Goal: Task Accomplishment & Management: Manage account settings

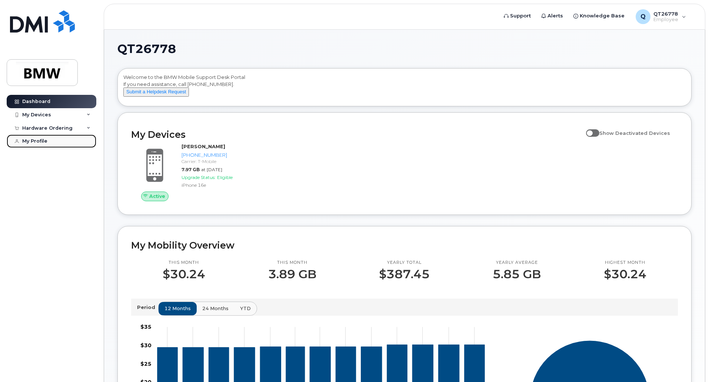
click at [42, 140] on div "My Profile" at bounding box center [34, 141] width 25 height 6
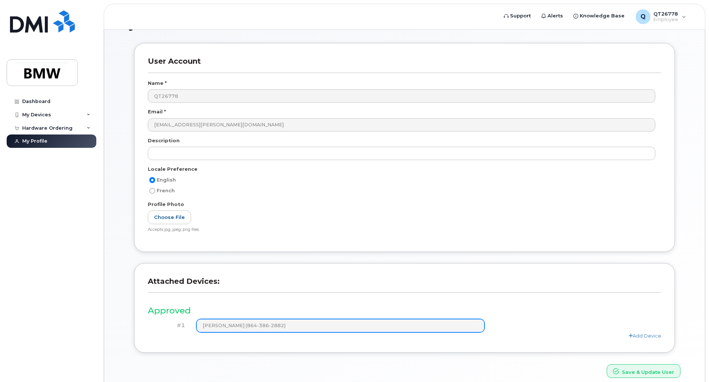
scroll to position [58, 0]
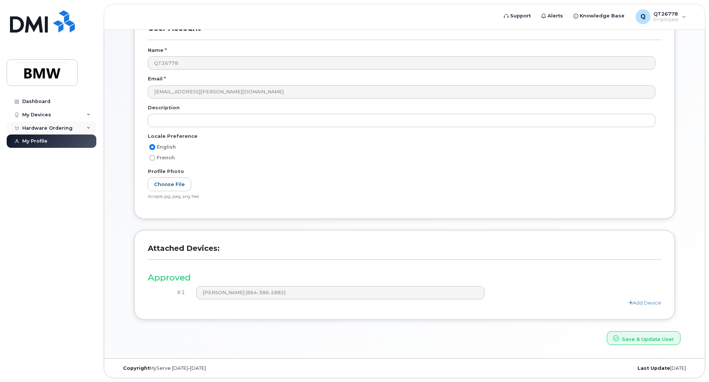
click at [45, 129] on div "Hardware Ordering" at bounding box center [47, 128] width 50 height 6
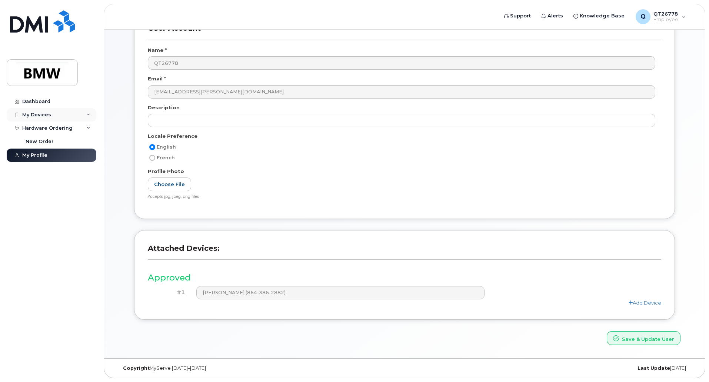
click at [90, 114] on div "My Devices" at bounding box center [52, 114] width 90 height 13
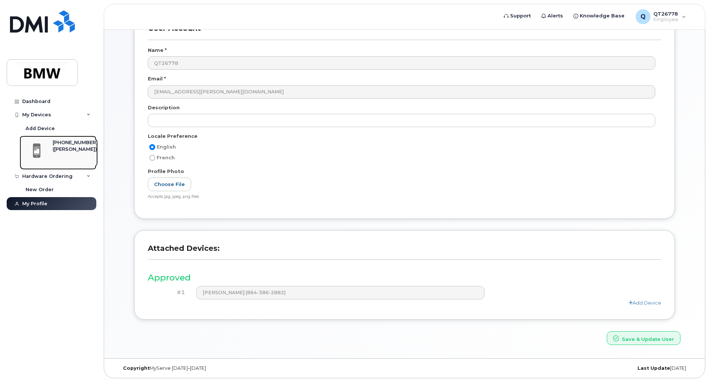
click at [69, 149] on div "([PERSON_NAME])" at bounding box center [75, 149] width 45 height 7
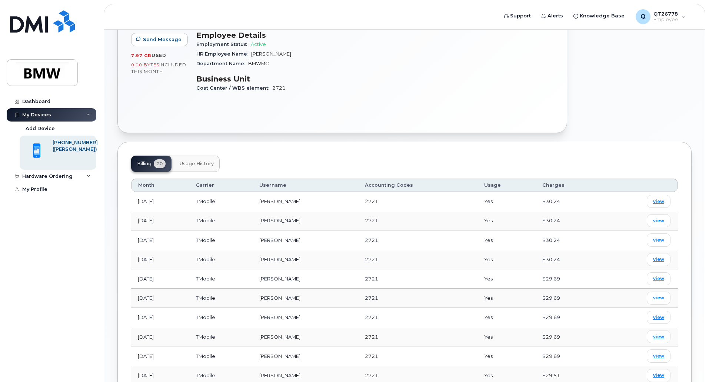
scroll to position [185, 0]
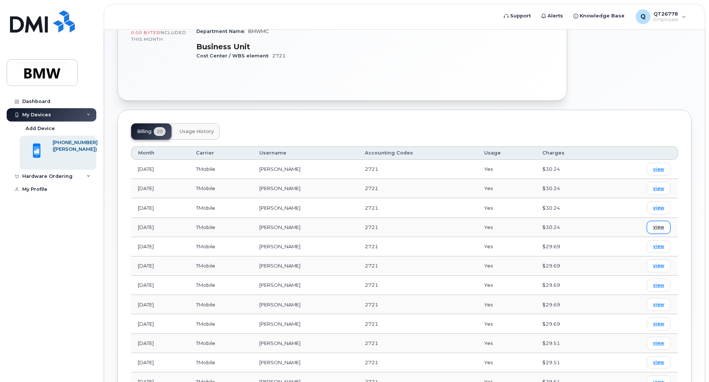
click at [664, 227] on link "view" at bounding box center [659, 227] width 24 height 13
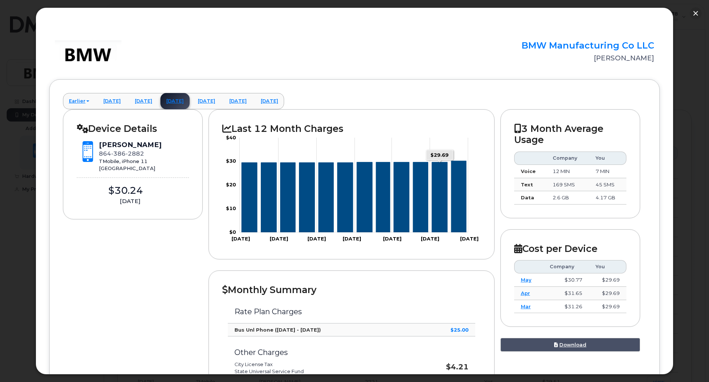
scroll to position [0, 0]
click at [696, 12] on button "button" at bounding box center [696, 13] width 12 height 12
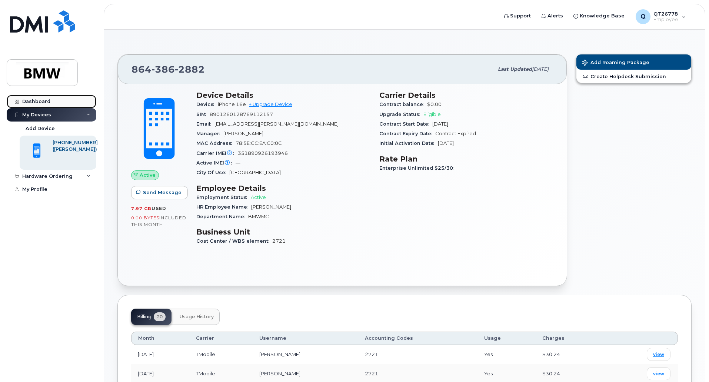
click at [39, 102] on div "Dashboard" at bounding box center [36, 102] width 28 height 6
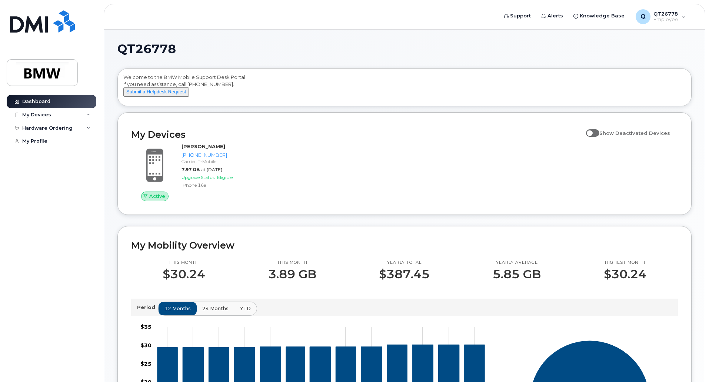
click at [597, 137] on span at bounding box center [592, 132] width 13 height 7
click at [592, 132] on input "Show Deactivated Devices" at bounding box center [589, 129] width 6 height 6
click at [599, 137] on span at bounding box center [592, 132] width 13 height 7
click at [592, 132] on input "Show Deactivated Devices" at bounding box center [589, 129] width 6 height 6
checkbox input "false"
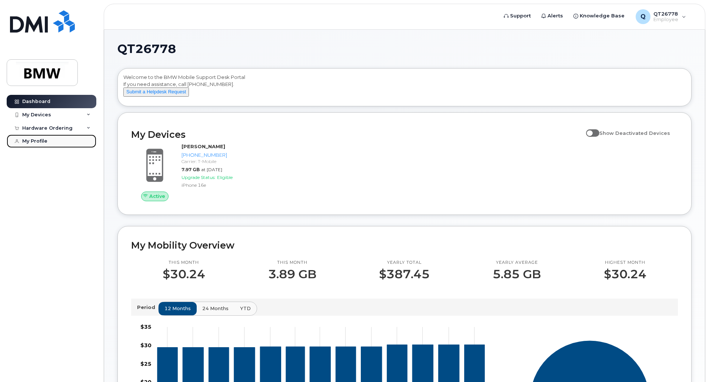
click at [35, 142] on div "My Profile" at bounding box center [34, 141] width 25 height 6
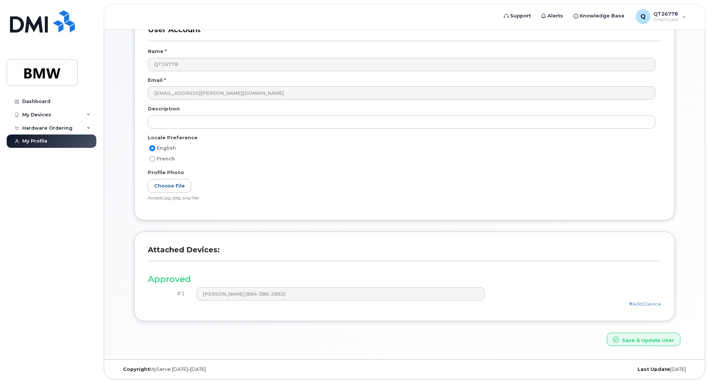
scroll to position [96, 0]
